Goal: Check status: Check status

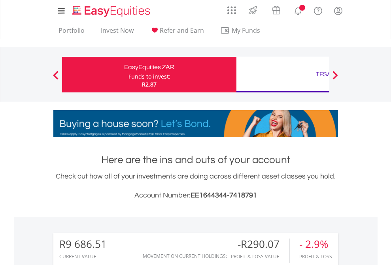
scroll to position [76, 124]
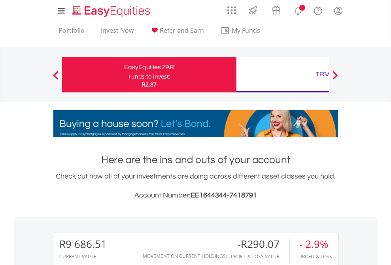
click at [128, 75] on div "Funds to invest:" at bounding box center [149, 77] width 42 height 8
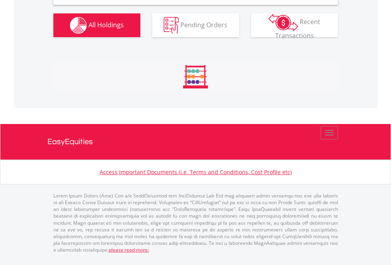
scroll to position [764, 0]
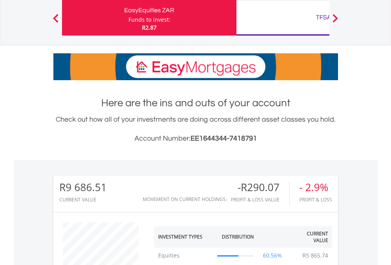
scroll to position [76, 124]
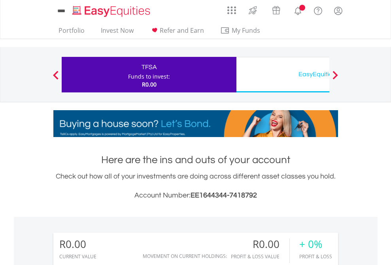
scroll to position [76, 124]
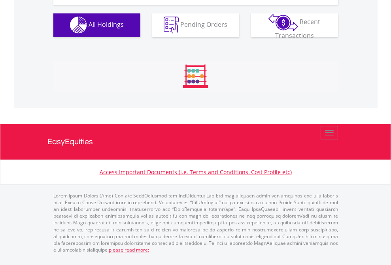
scroll to position [783, 0]
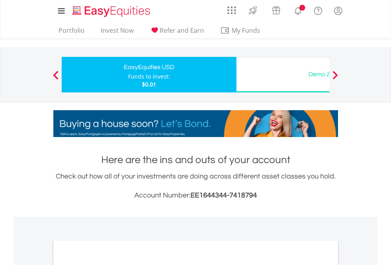
scroll to position [475, 0]
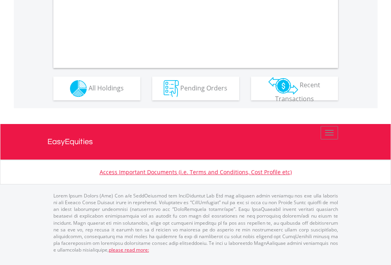
click at [89, 92] on span "All Holdings" at bounding box center [106, 87] width 35 height 9
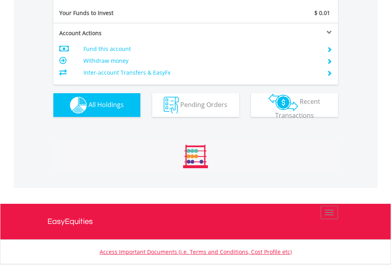
scroll to position [879, 0]
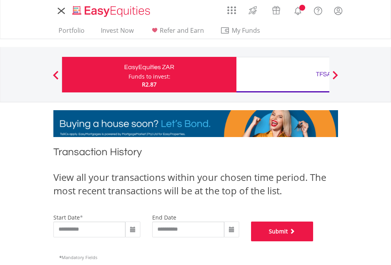
click at [313, 242] on button "Submit" at bounding box center [282, 232] width 62 height 20
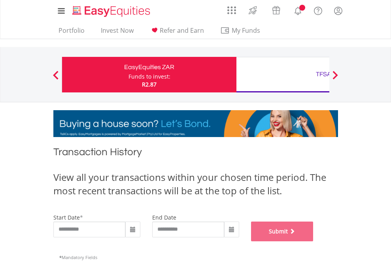
scroll to position [321, 0]
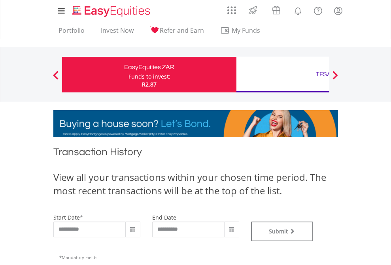
click at [283, 75] on div "TFSA" at bounding box center [323, 74] width 165 height 11
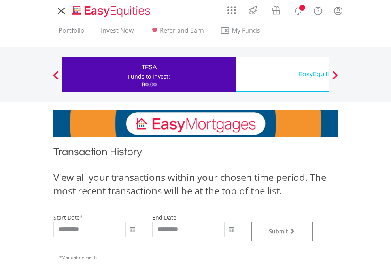
type input "**********"
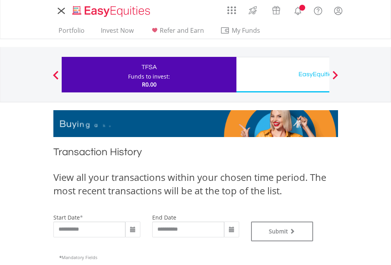
type input "**********"
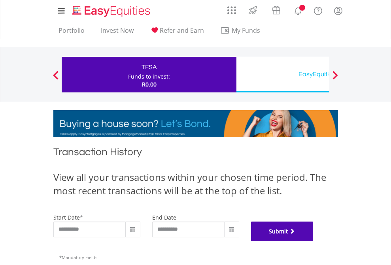
click at [313, 242] on button "Submit" at bounding box center [282, 232] width 62 height 20
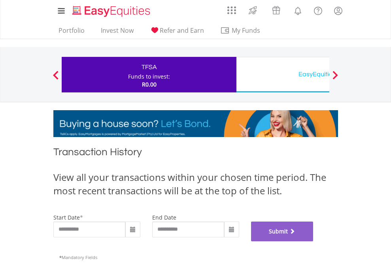
scroll to position [321, 0]
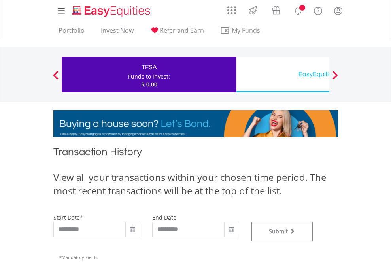
click at [283, 75] on div "EasyEquities USD" at bounding box center [323, 74] width 165 height 11
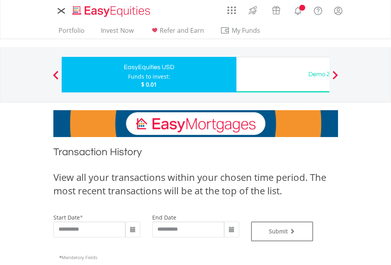
type input "**********"
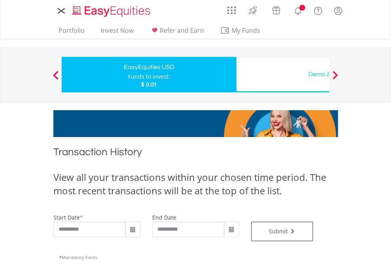
type input "**********"
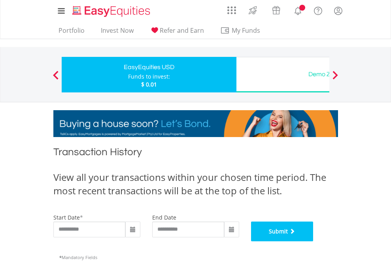
click at [313, 242] on button "Submit" at bounding box center [282, 232] width 62 height 20
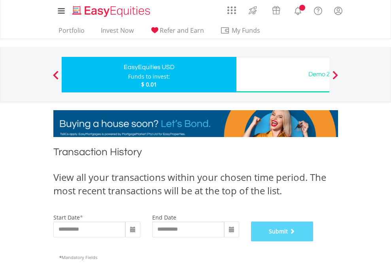
scroll to position [321, 0]
